Goal: Communication & Community: Participate in discussion

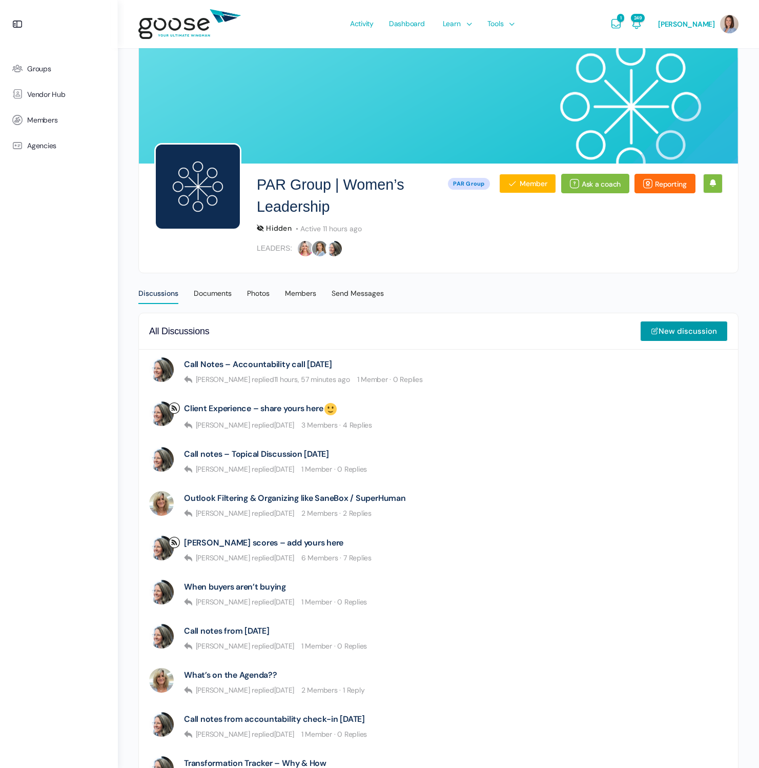
click at [698, 223] on div "Hidden PAR Group Active 11 hours ago" at bounding box center [490, 228] width 466 height 10
click at [94, 246] on ul "Groups Vendor Hub Members Agencies" at bounding box center [59, 401] width 108 height 691
click at [57, 220] on ul "Groups Vendor Hub Members Agencies" at bounding box center [59, 401] width 108 height 691
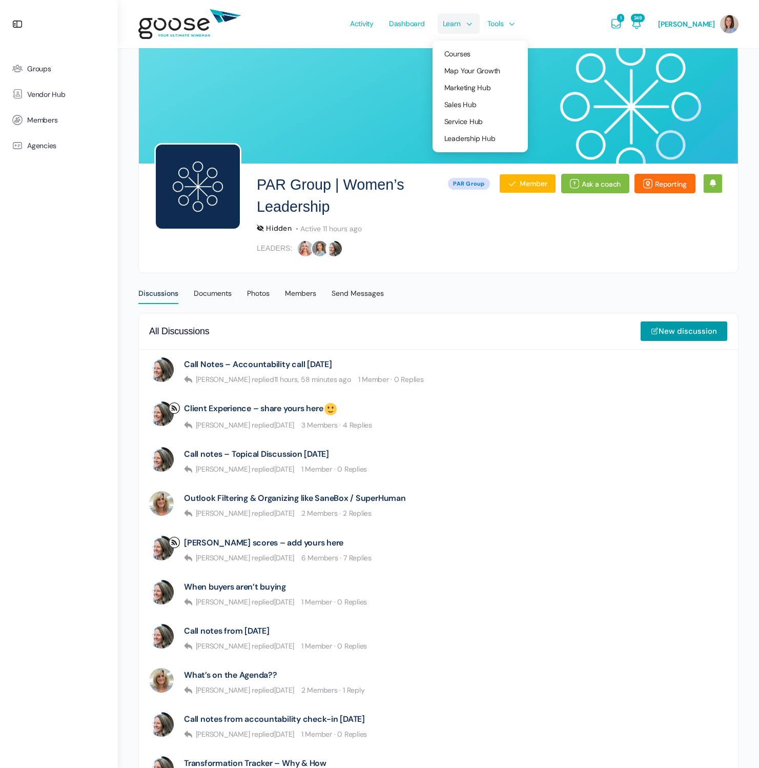
click at [456, 25] on span "Learn" at bounding box center [452, 23] width 18 height 48
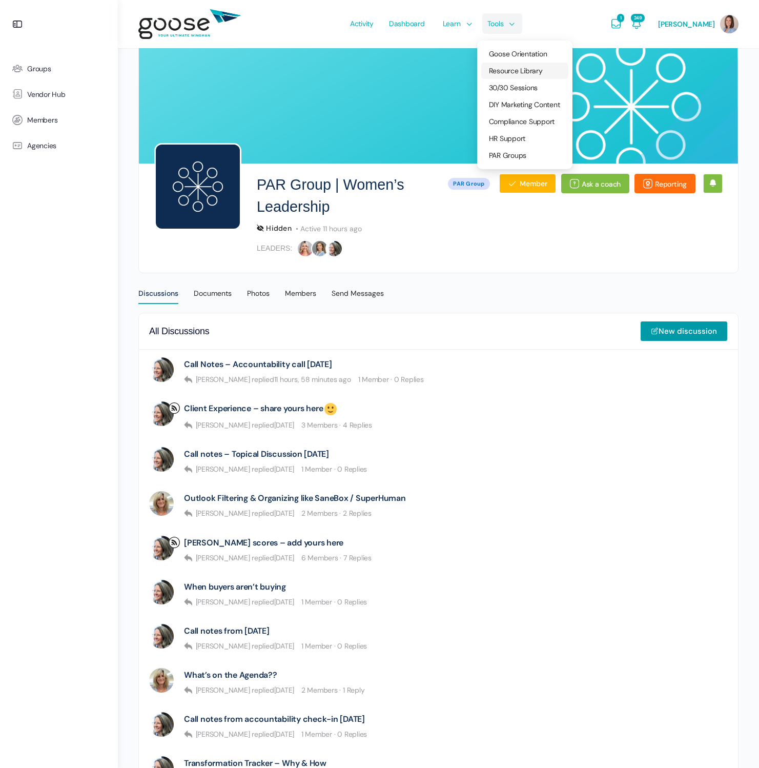
click at [517, 72] on span "Resource Library" at bounding box center [516, 70] width 54 height 9
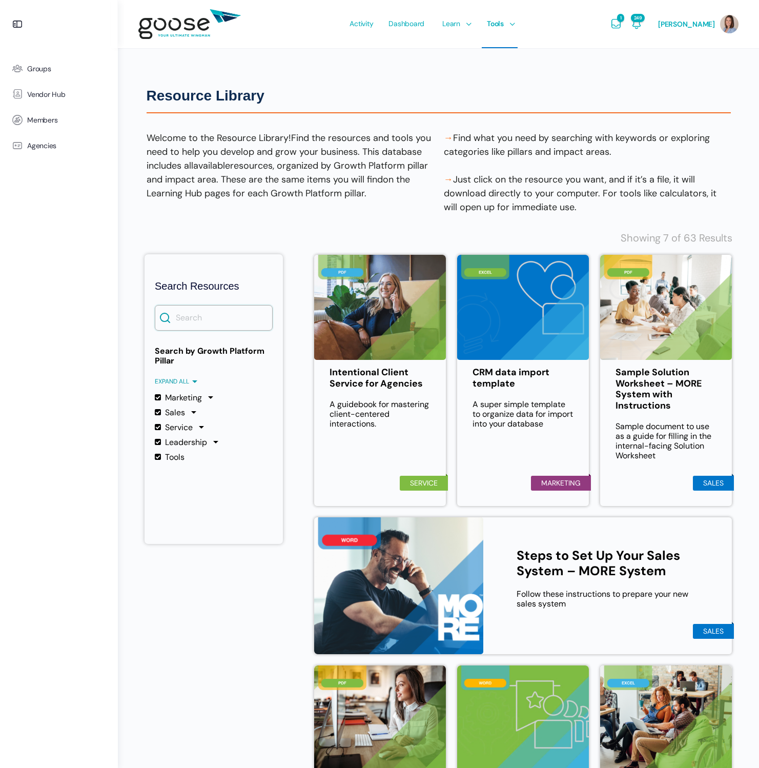
click at [255, 319] on input "Search" at bounding box center [214, 318] width 118 height 26
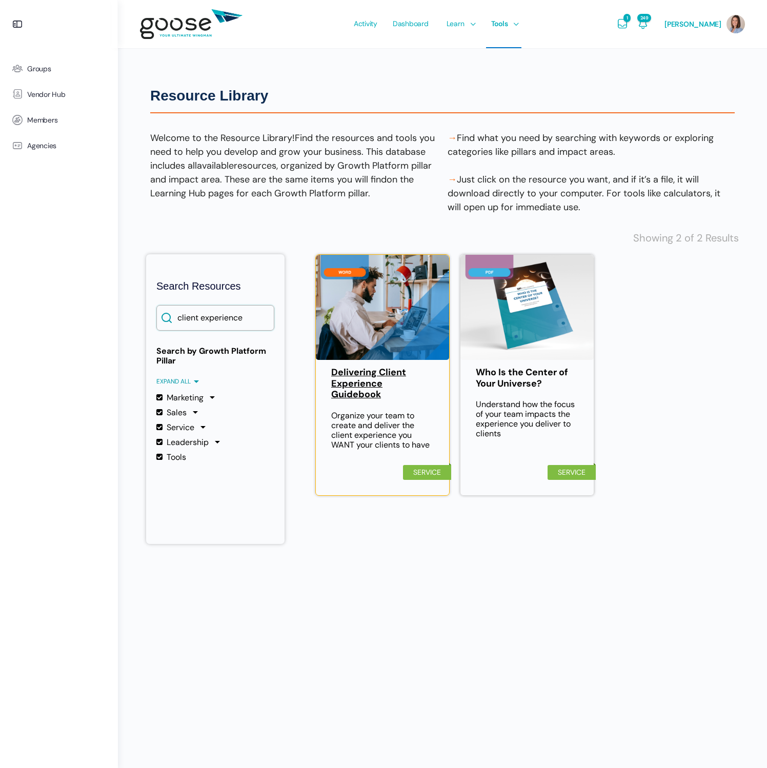
type input "client experience"
click at [350, 392] on link "Delivering Client Experience Guidebook" at bounding box center [382, 383] width 103 height 33
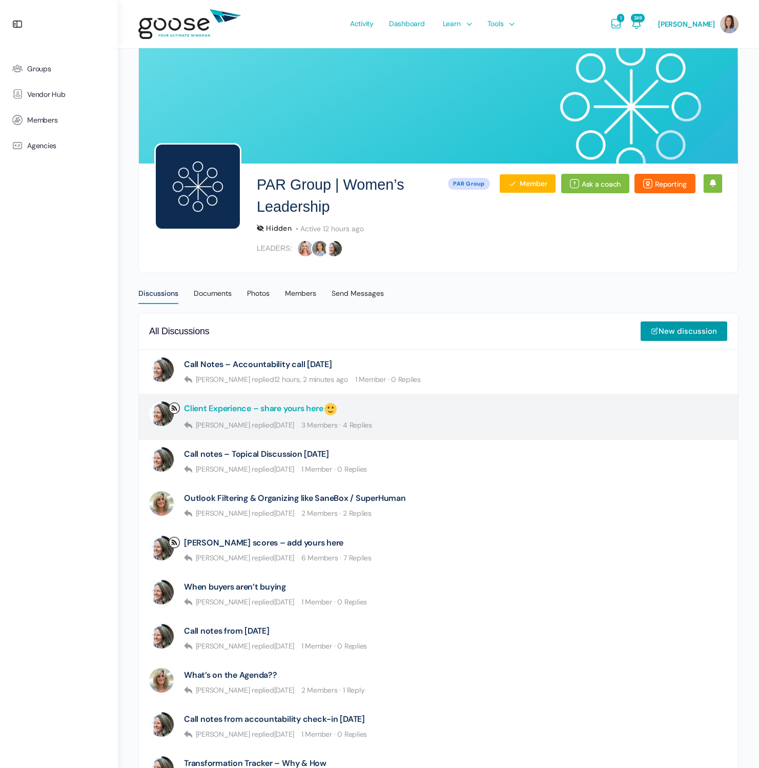
click at [268, 405] on link "Client Experience – share yours here" at bounding box center [261, 408] width 154 height 15
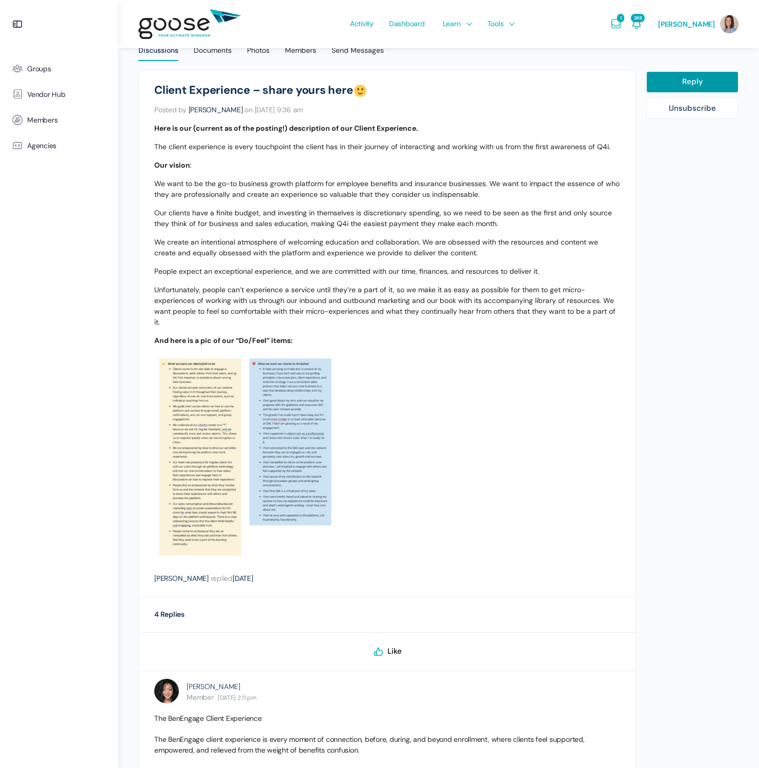
scroll to position [190, 0]
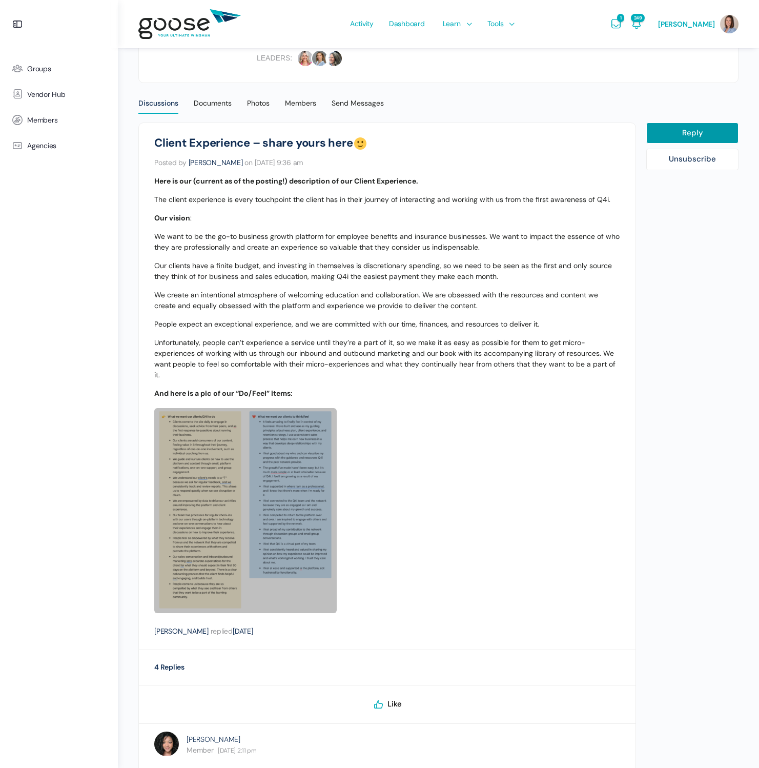
click at [244, 452] on link at bounding box center [245, 510] width 182 height 205
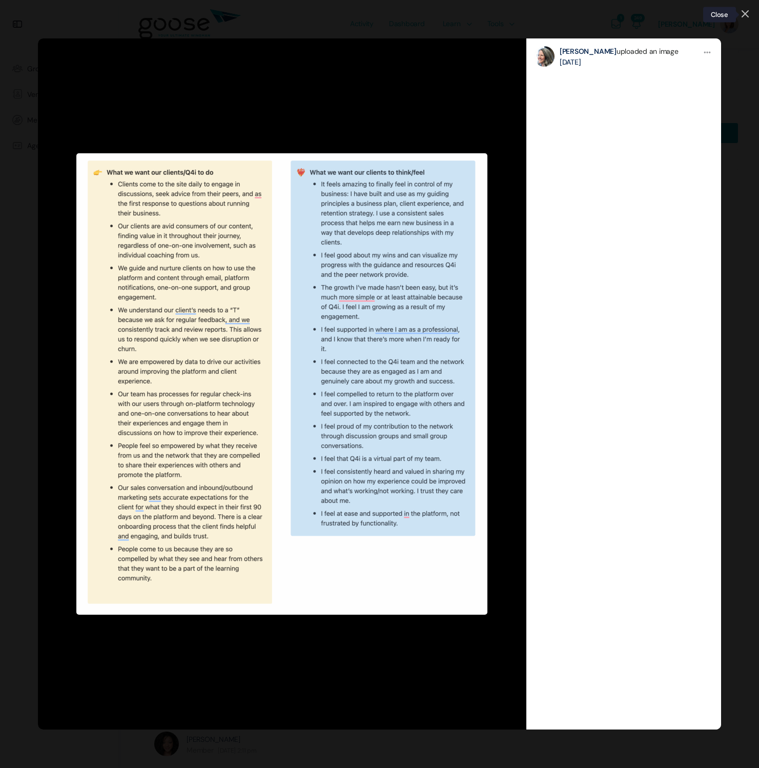
click at [745, 15] on icon at bounding box center [745, 13] width 7 height 7
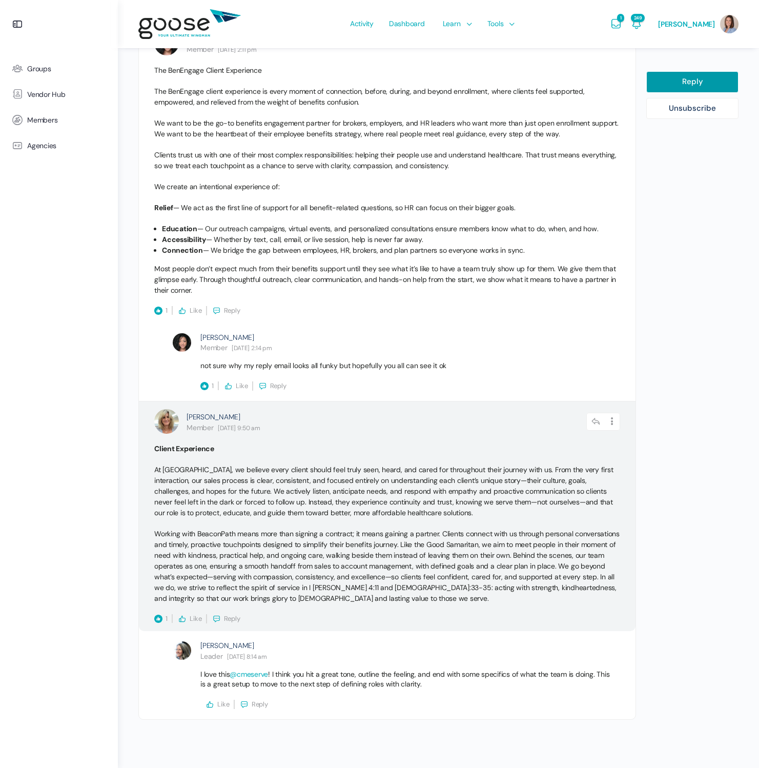
scroll to position [368, 0]
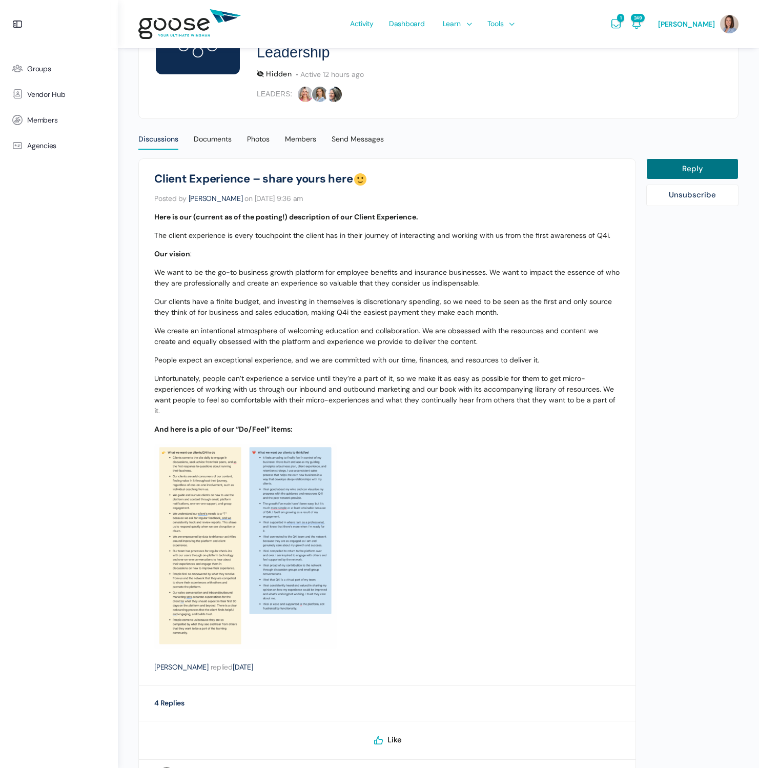
click at [662, 173] on link "Reply" at bounding box center [692, 169] width 92 height 22
select select
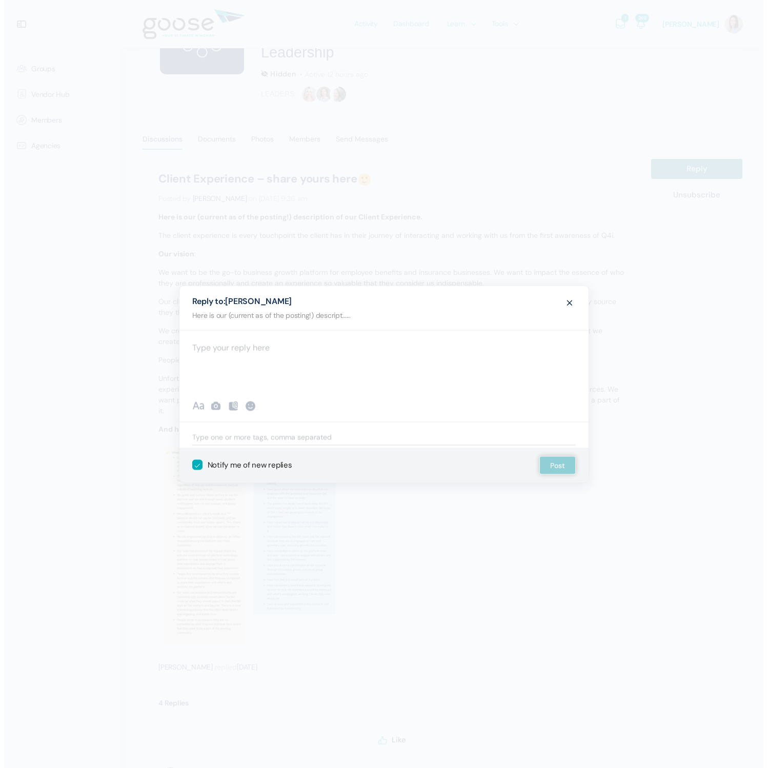
scroll to position [154, 0]
click at [253, 350] on div at bounding box center [383, 361] width 409 height 62
click at [320, 354] on div at bounding box center [383, 361] width 409 height 62
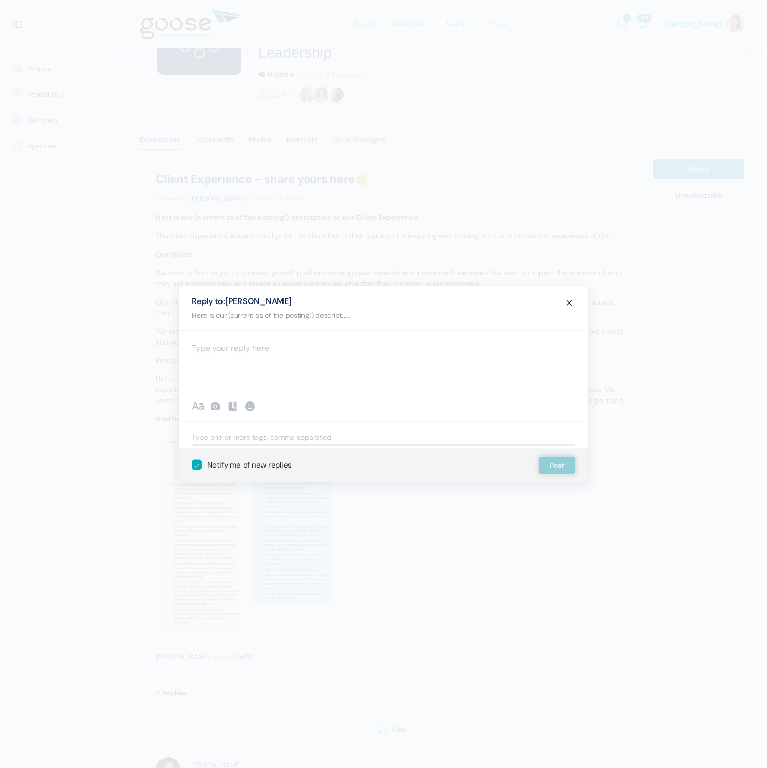
click at [320, 353] on div at bounding box center [383, 361] width 409 height 62
click at [256, 352] on div at bounding box center [383, 361] width 409 height 62
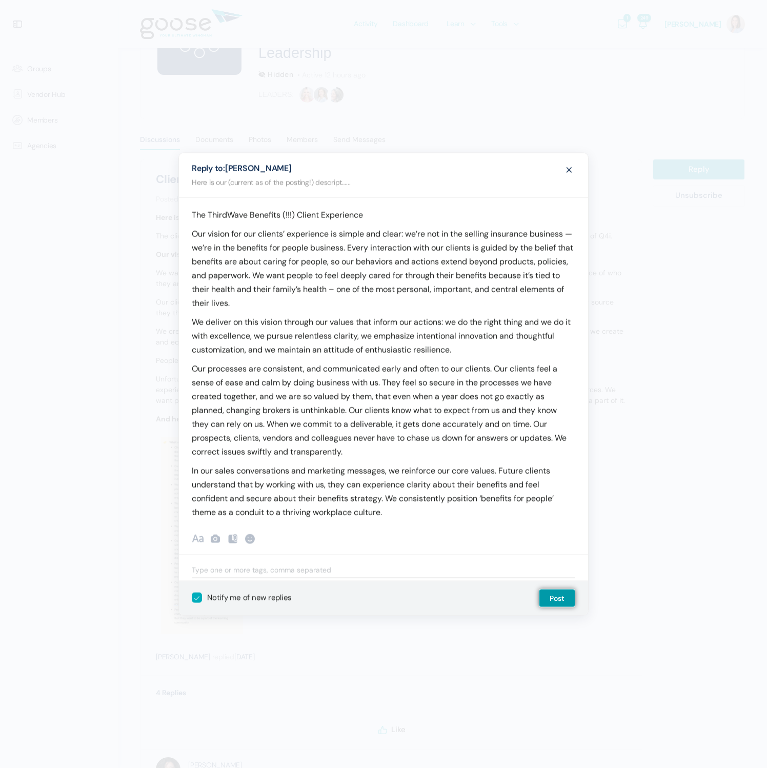
click at [246, 244] on p "Our vision for our clients’ experience is simple and clear: we’re not in the se…" at bounding box center [383, 268] width 383 height 83
click at [196, 231] on p "Our vision for our clients’ experience is simple and clear: we’re not in the se…" at bounding box center [383, 268] width 383 height 83
click at [199, 249] on p "Our vision for our clients’ experience is simple and clear: we’re not in the se…" at bounding box center [383, 268] width 383 height 83
click at [199, 248] on p "Our vision for our clients’ experience is simple and clear: we’re not in the se…" at bounding box center [383, 268] width 383 height 83
click at [482, 500] on p "In our sales conversations and marketing messages, we reinforce our core values…" at bounding box center [383, 490] width 383 height 55
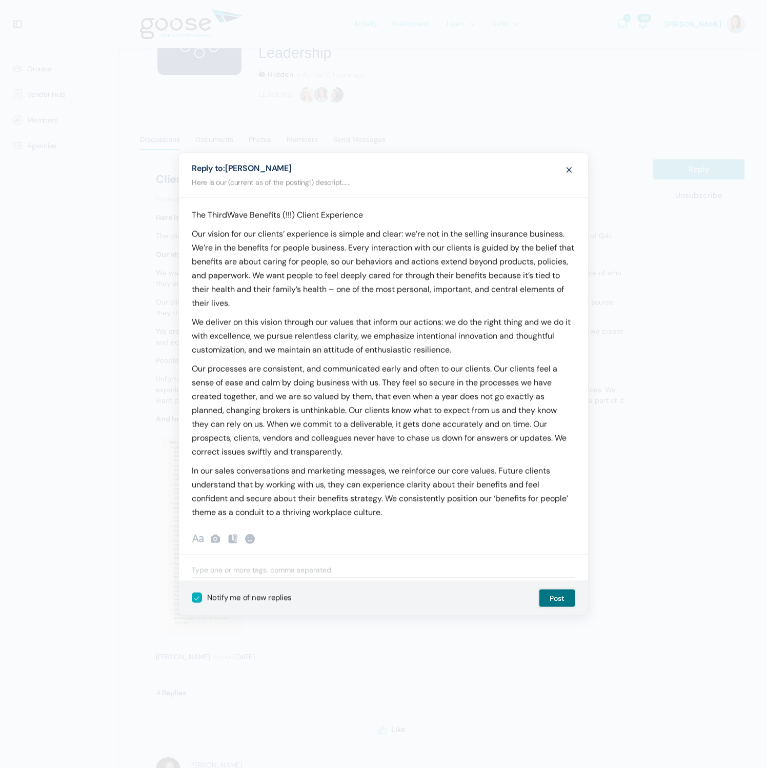
click at [553, 602] on button "Post" at bounding box center [557, 597] width 36 height 18
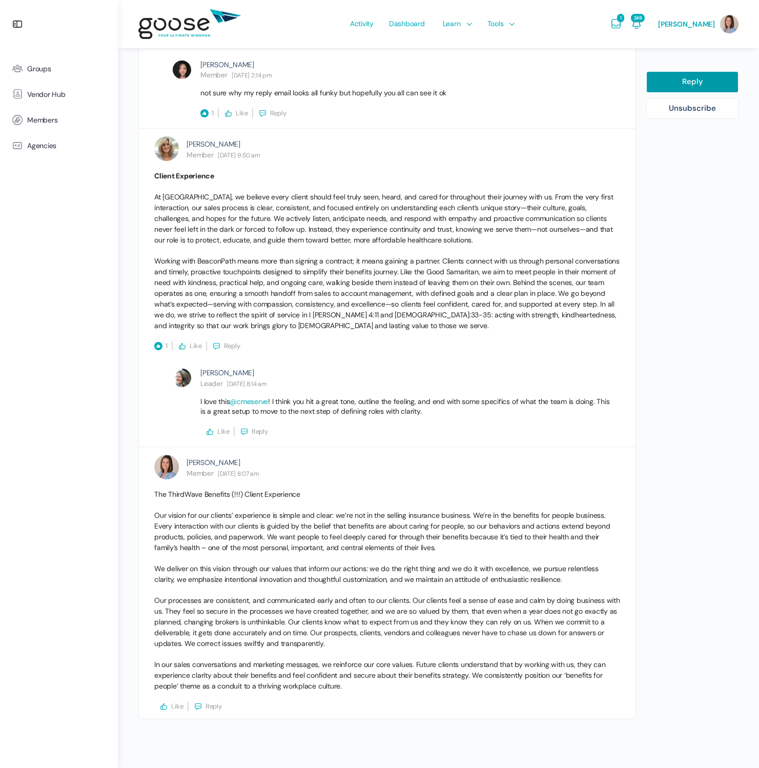
scroll to position [0, 0]
